Goal: Task Accomplishment & Management: Use online tool/utility

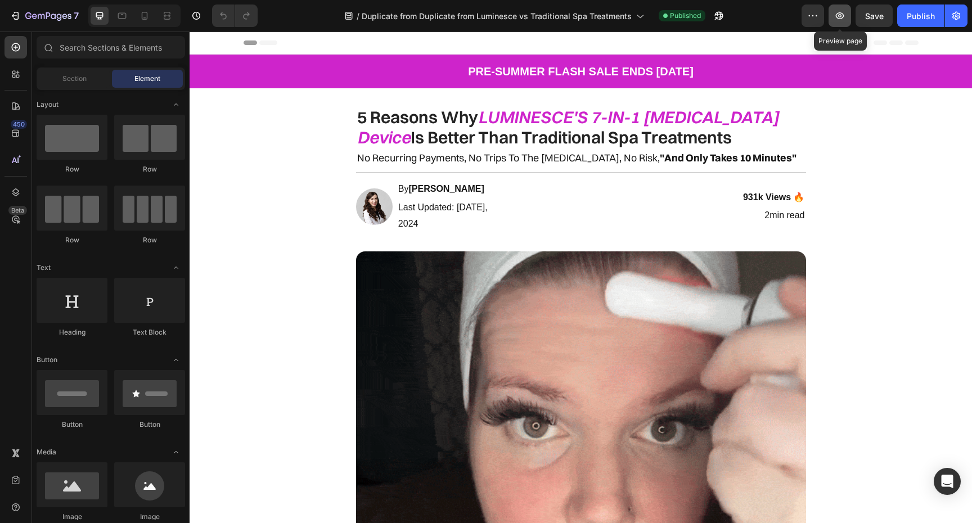
click at [843, 14] on icon "button" at bounding box center [840, 15] width 8 height 7
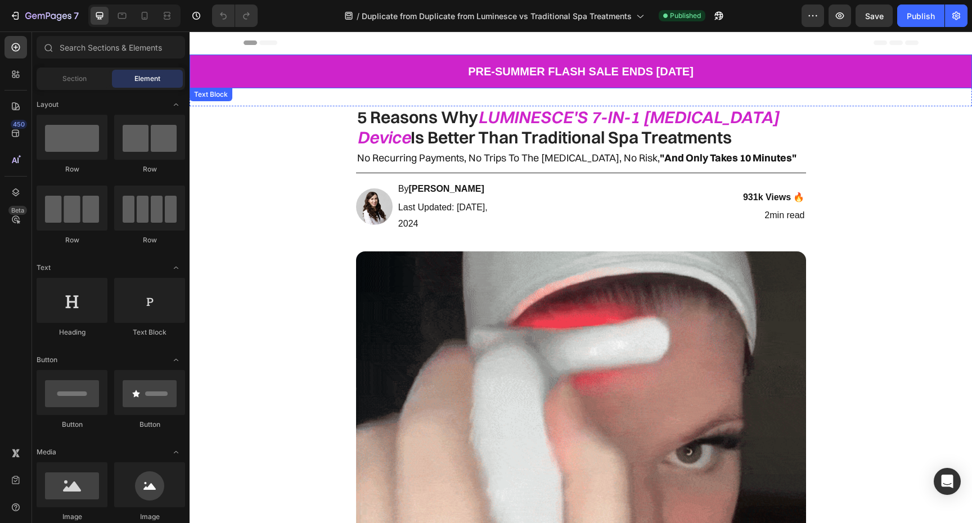
click at [507, 73] on p "PRE-SUMMER FLASH SALE ENDS [DATE]" at bounding box center [581, 71] width 780 height 20
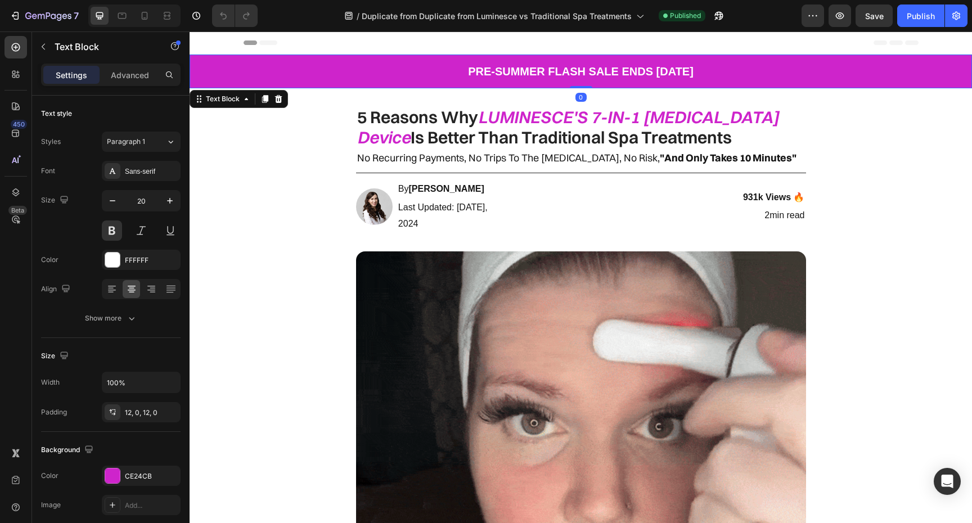
click at [511, 74] on p "PRE-SUMMER FLASH SALE ENDS [DATE]" at bounding box center [581, 71] width 780 height 20
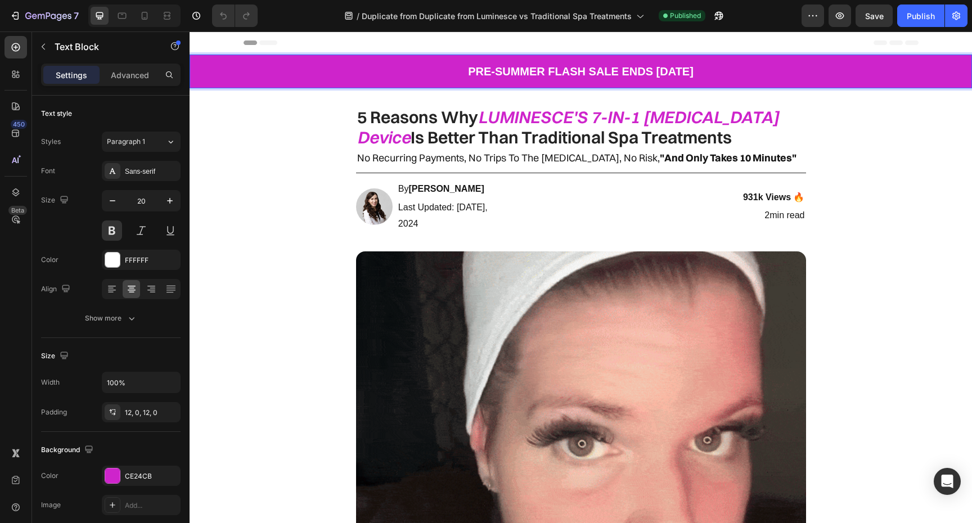
click at [544, 73] on p "PRE-SUMMER FLASH SALE ENDS [DATE]" at bounding box center [581, 71] width 780 height 20
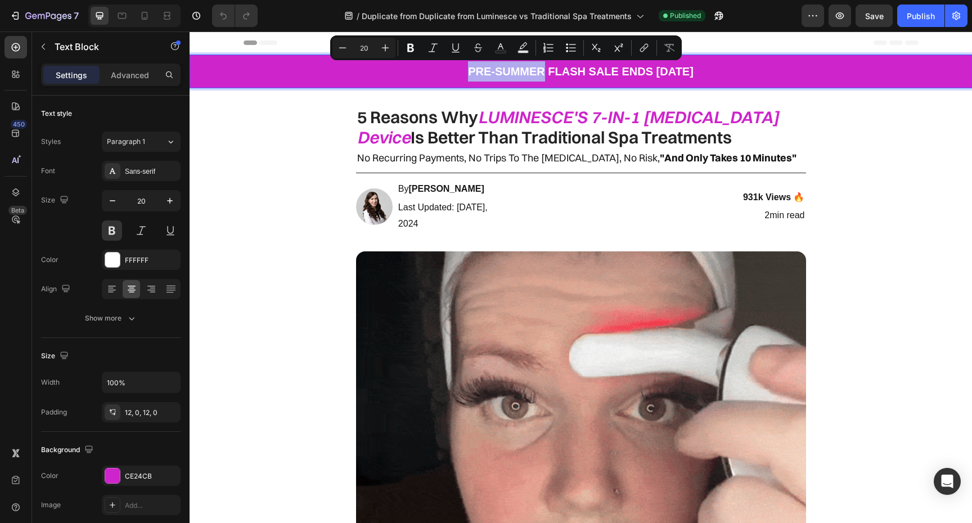
drag, startPoint x: 544, startPoint y: 73, endPoint x: 465, endPoint y: 75, distance: 78.3
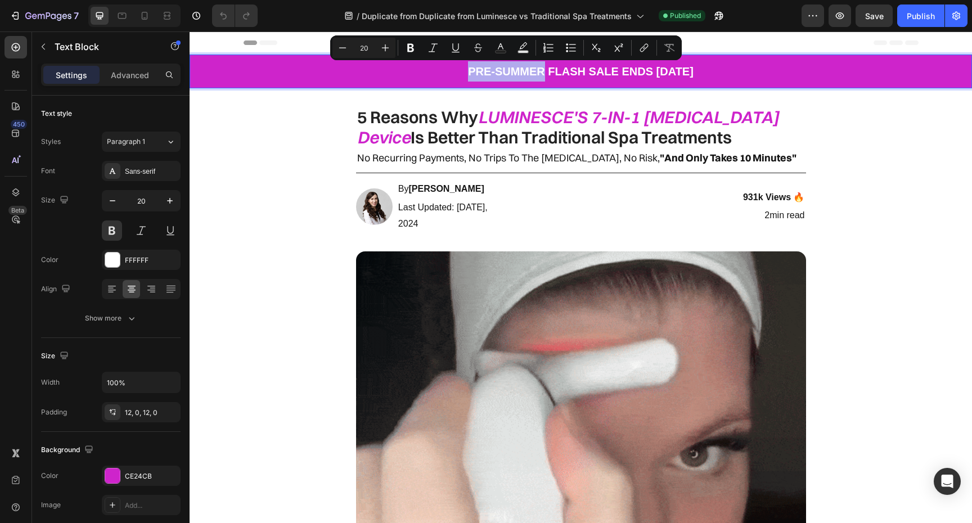
click at [465, 75] on p "PRE-SUMMER FLASH SALE ENDS [DATE]" at bounding box center [581, 71] width 780 height 20
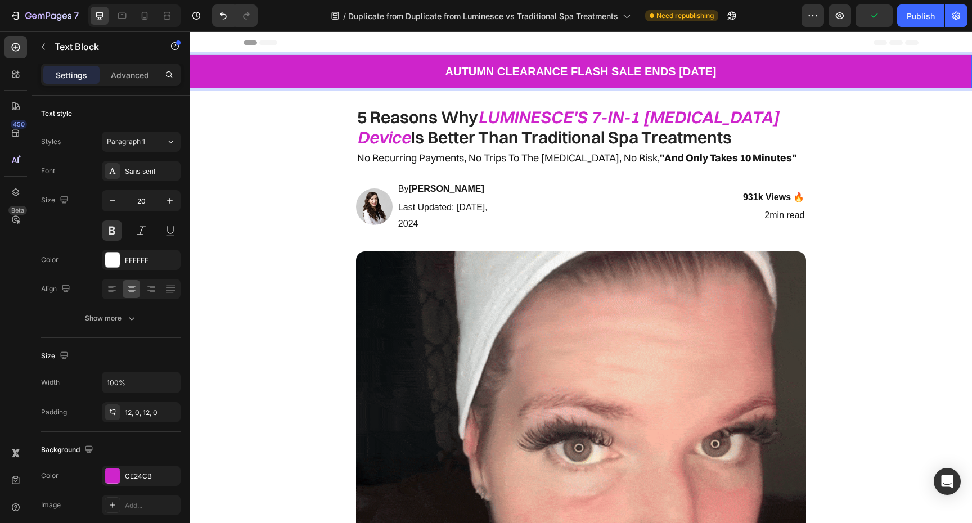
click at [728, 73] on p "AUTUMN CLEARANCE FLASH SALE ENDS [DATE]" at bounding box center [581, 71] width 780 height 20
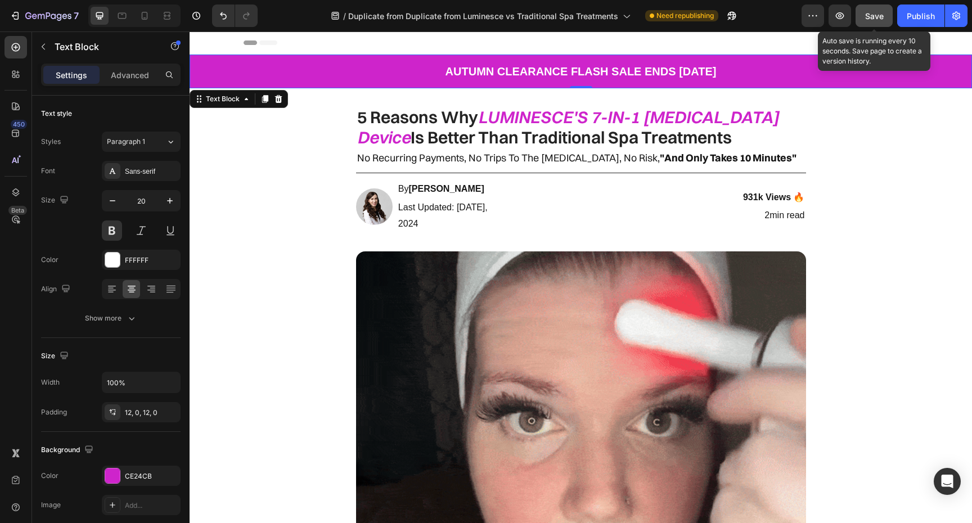
click at [885, 18] on button "Save" at bounding box center [874, 16] width 37 height 23
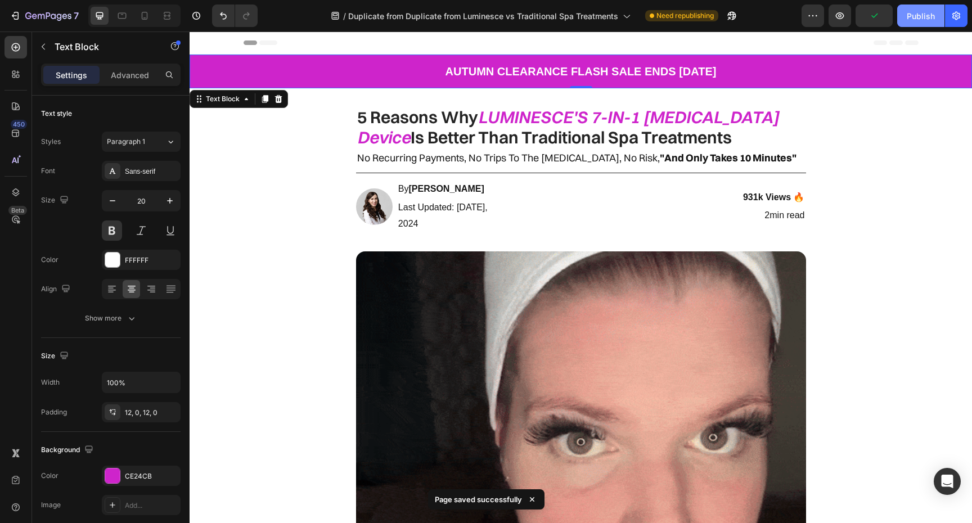
click at [920, 20] on div "Publish" at bounding box center [921, 16] width 28 height 12
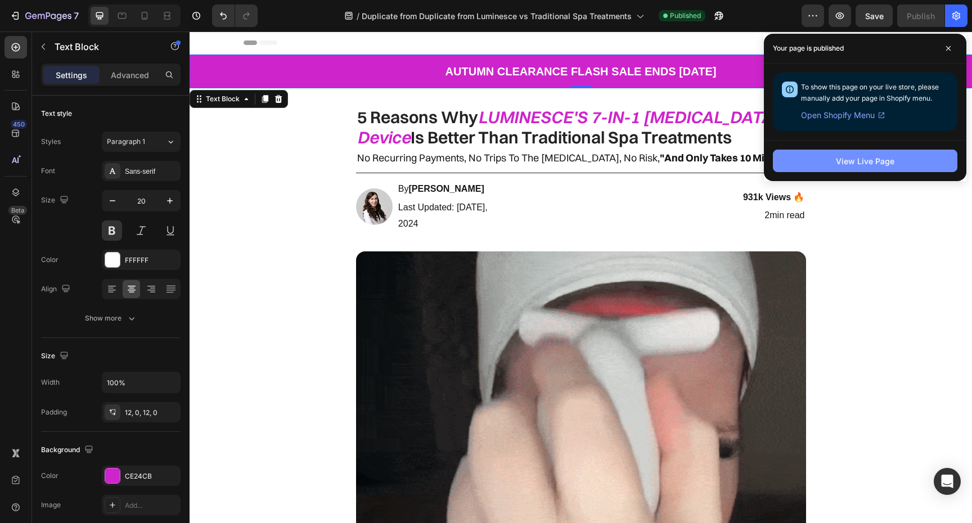
click at [895, 152] on button "View Live Page" at bounding box center [865, 161] width 185 height 23
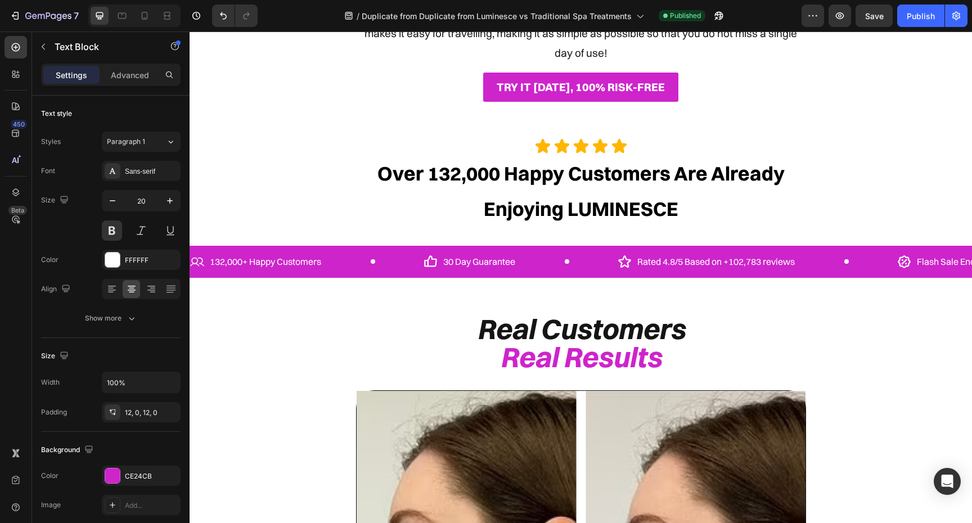
scroll to position [2662, 0]
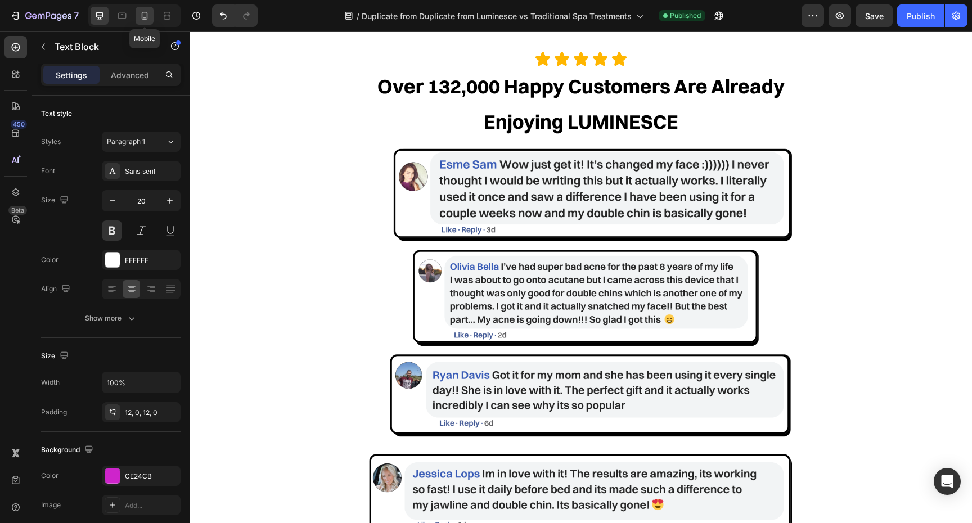
click at [151, 20] on div at bounding box center [145, 16] width 18 height 18
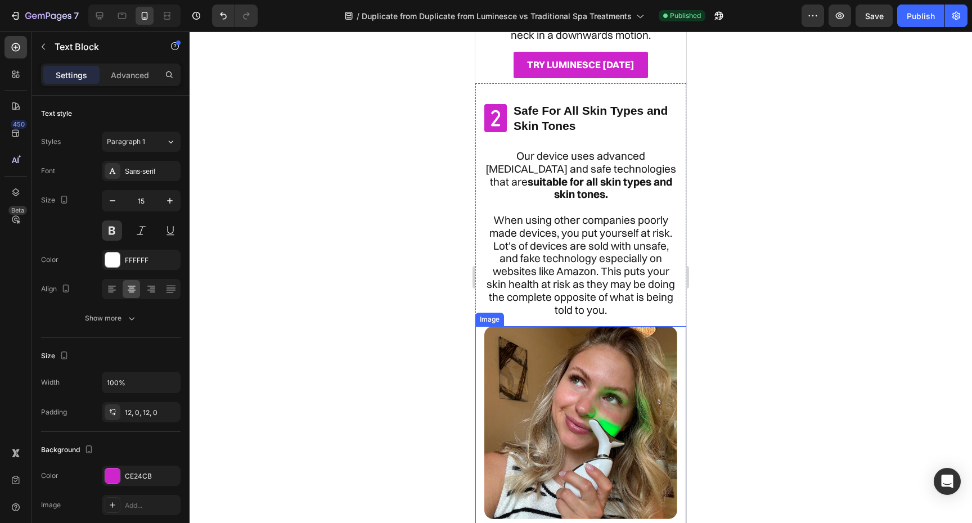
scroll to position [945, 0]
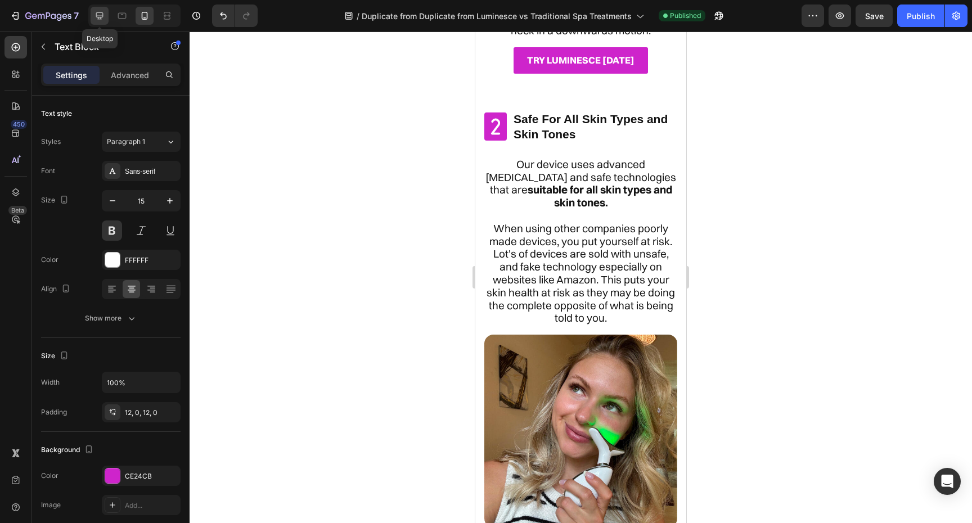
click at [102, 16] on icon at bounding box center [99, 15] width 7 height 7
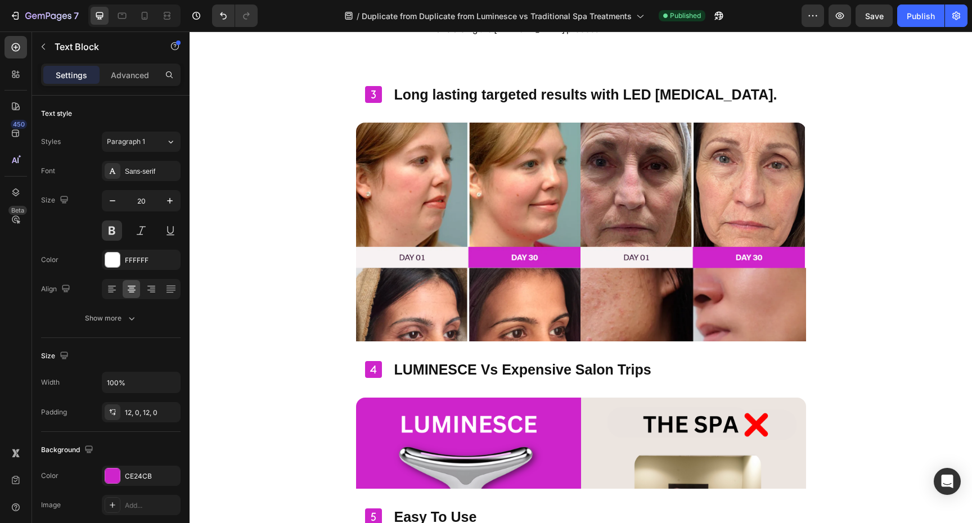
scroll to position [1799, 0]
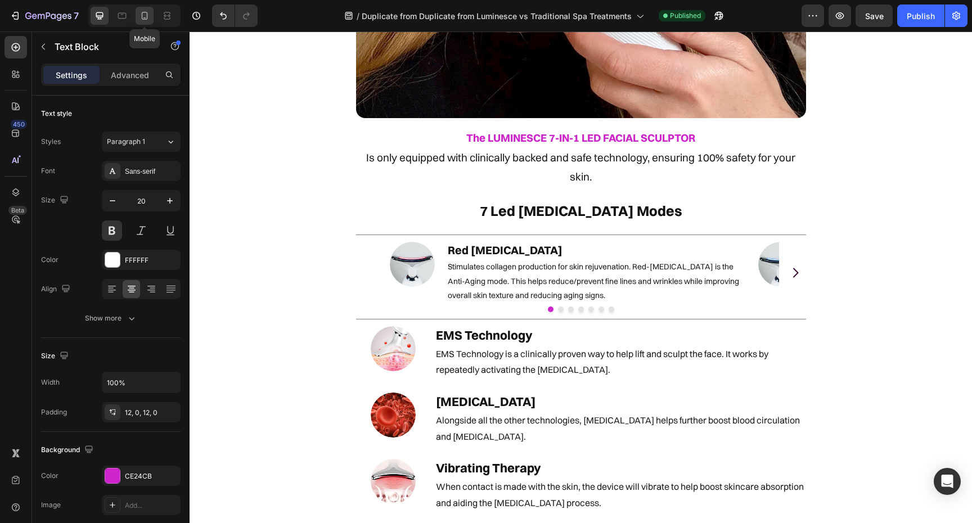
click at [139, 17] on icon at bounding box center [144, 15] width 11 height 11
type input "15"
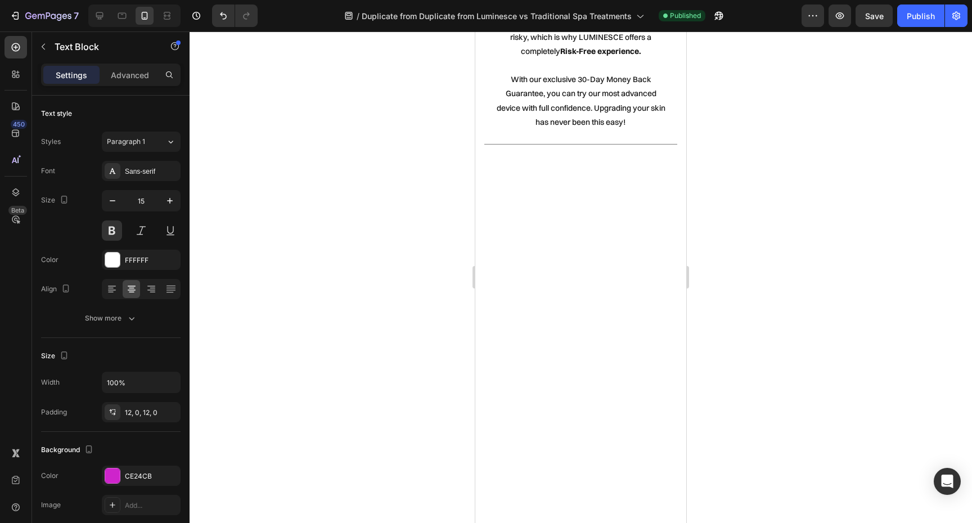
scroll to position [4842, 0]
